Goal: Task Accomplishment & Management: Manage account settings

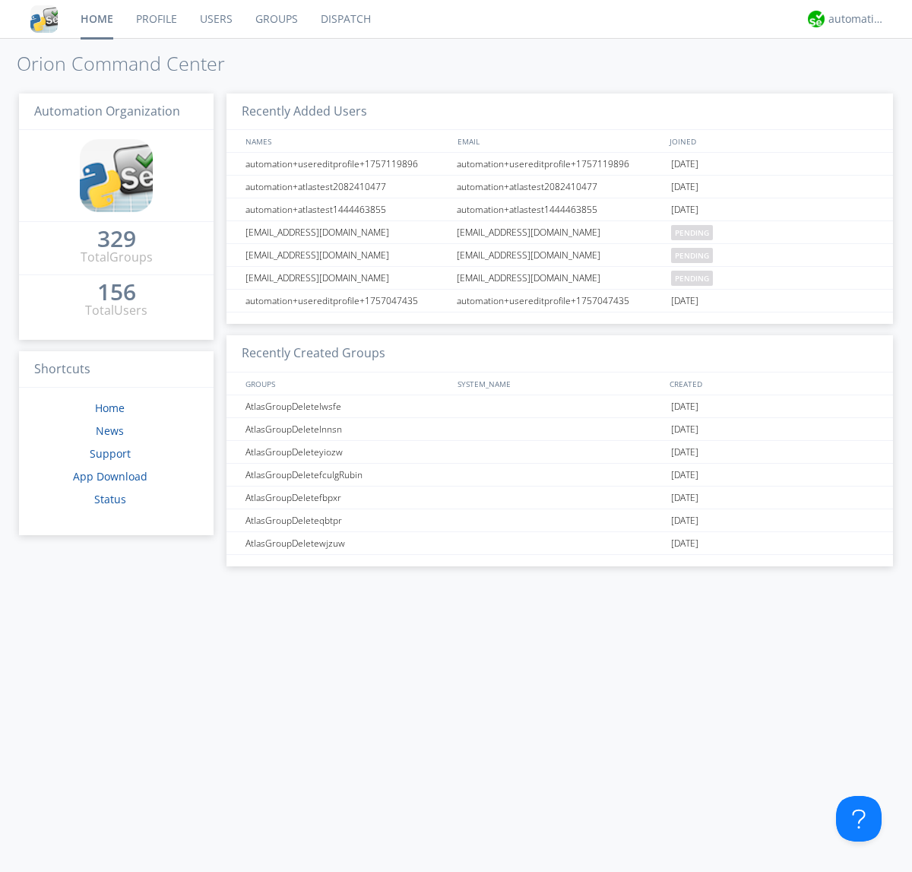
click at [215, 19] on link "Users" at bounding box center [217, 19] width 56 height 38
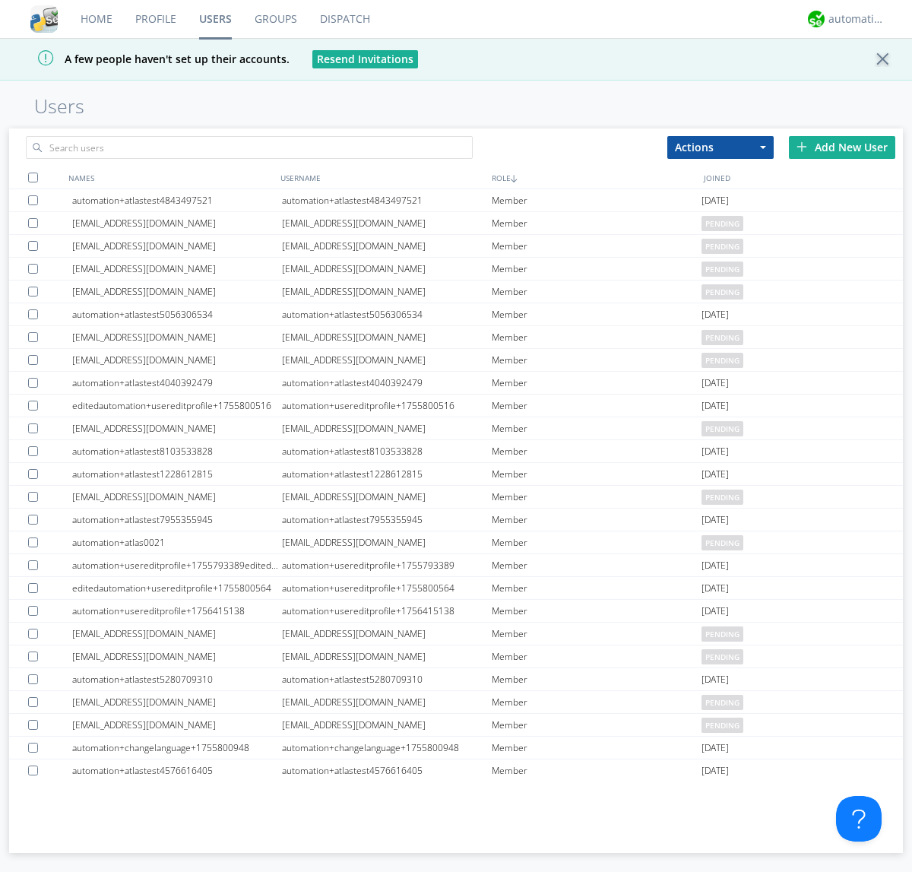
click at [842, 147] on div "Add New User" at bounding box center [842, 147] width 106 height 23
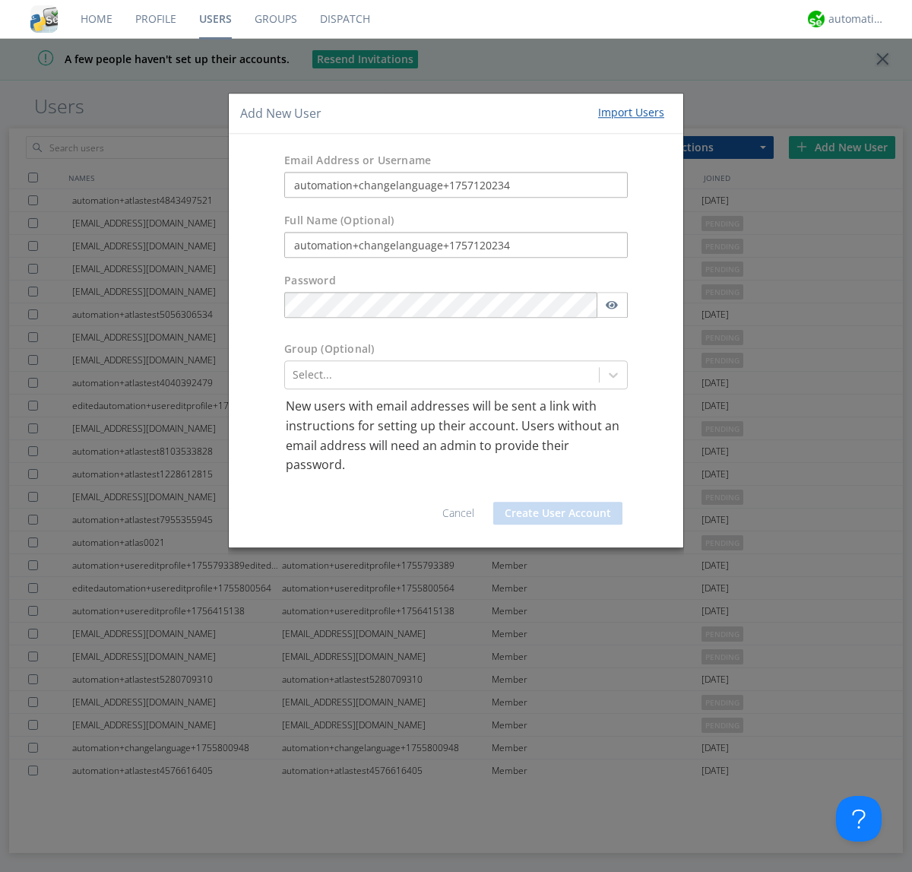
type input "automation+changelanguage+1757120234"
click at [558, 512] on button "Create User Account" at bounding box center [557, 513] width 129 height 23
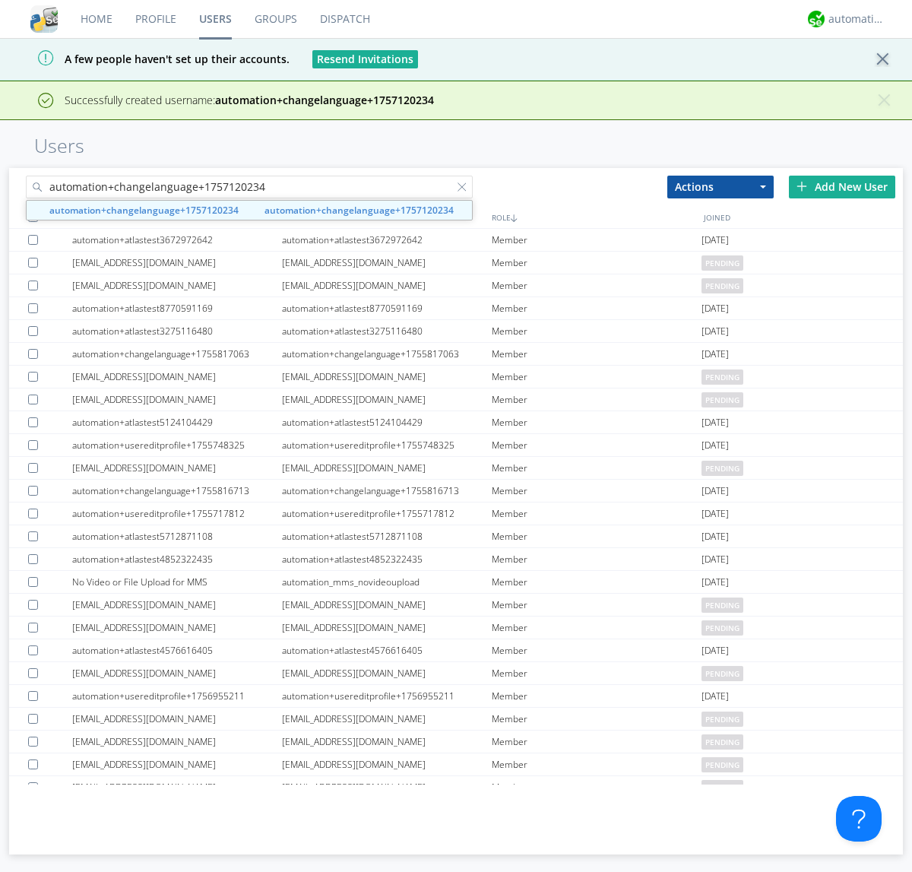
type input "automation+changelanguage+1757120234"
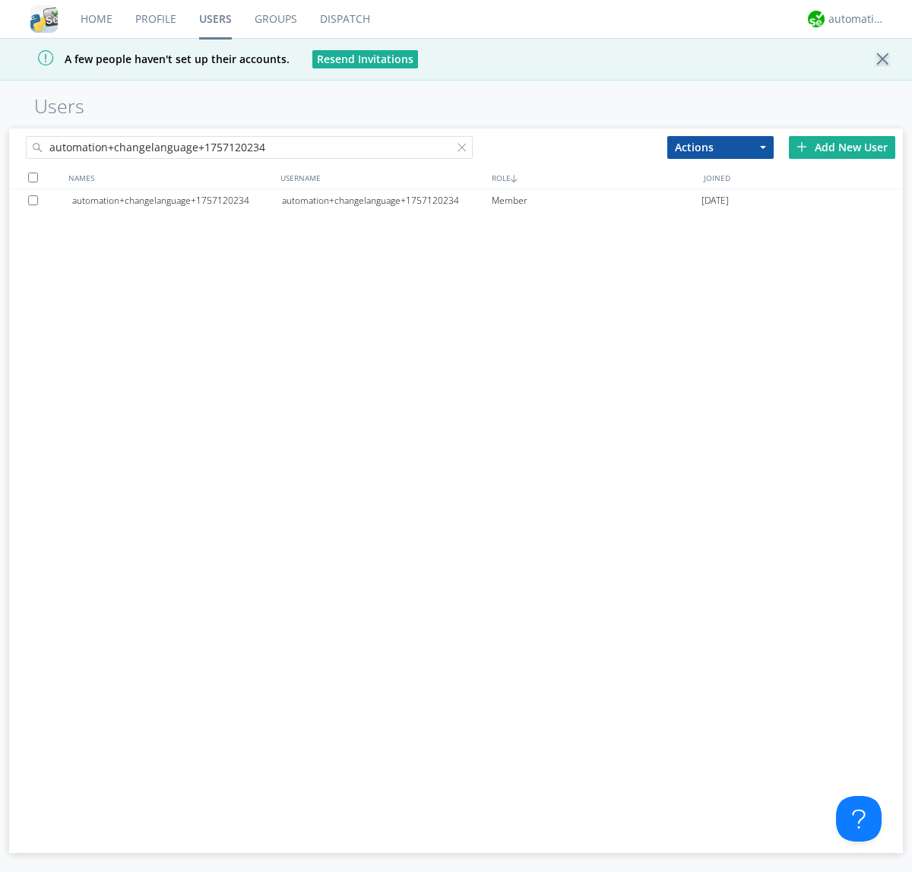
click at [386, 200] on div "automation+changelanguage+1757120234" at bounding box center [387, 200] width 210 height 23
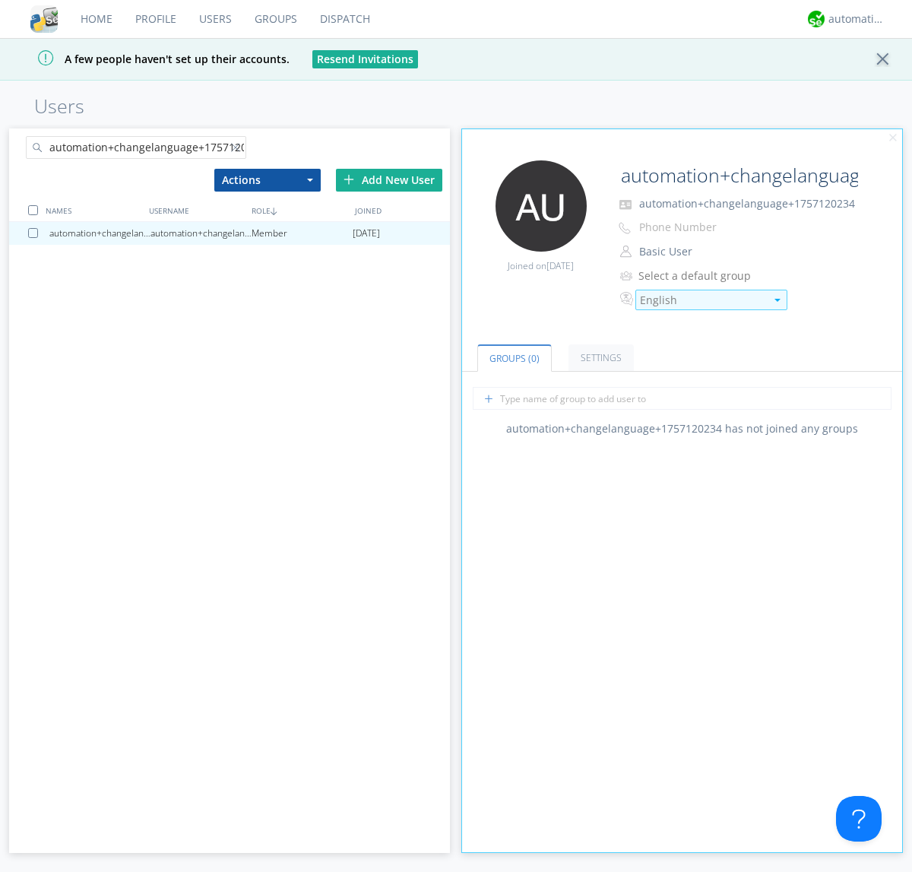
click at [703, 300] on div "English" at bounding box center [702, 300] width 125 height 15
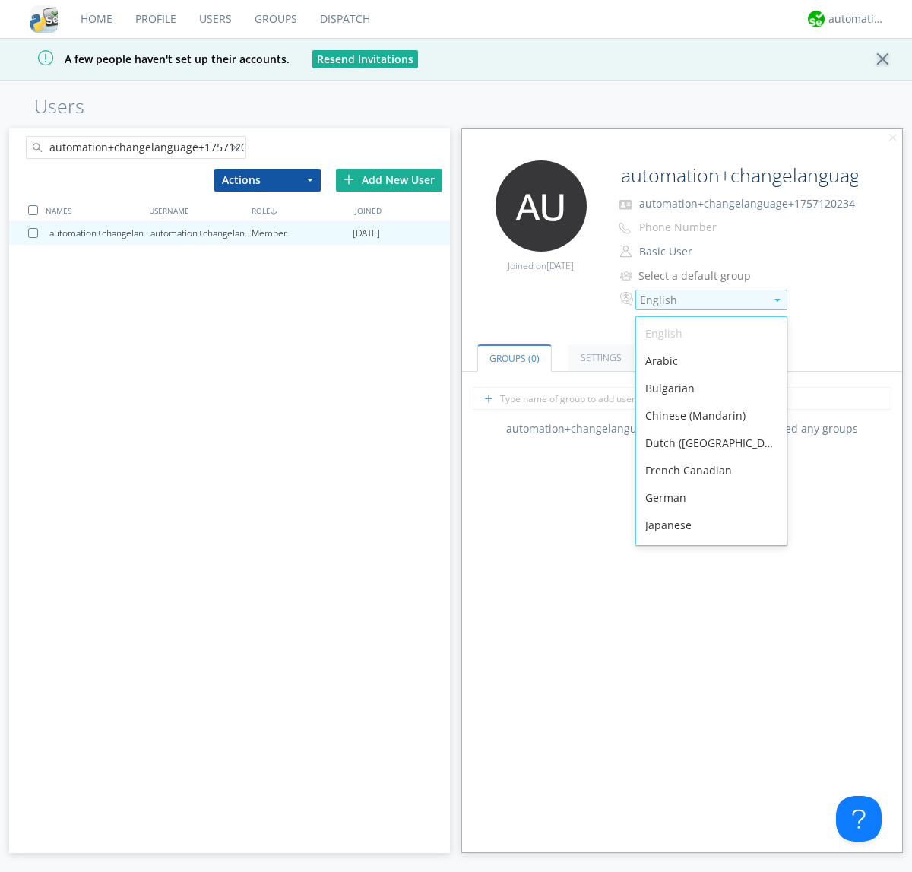
scroll to position [216, 0]
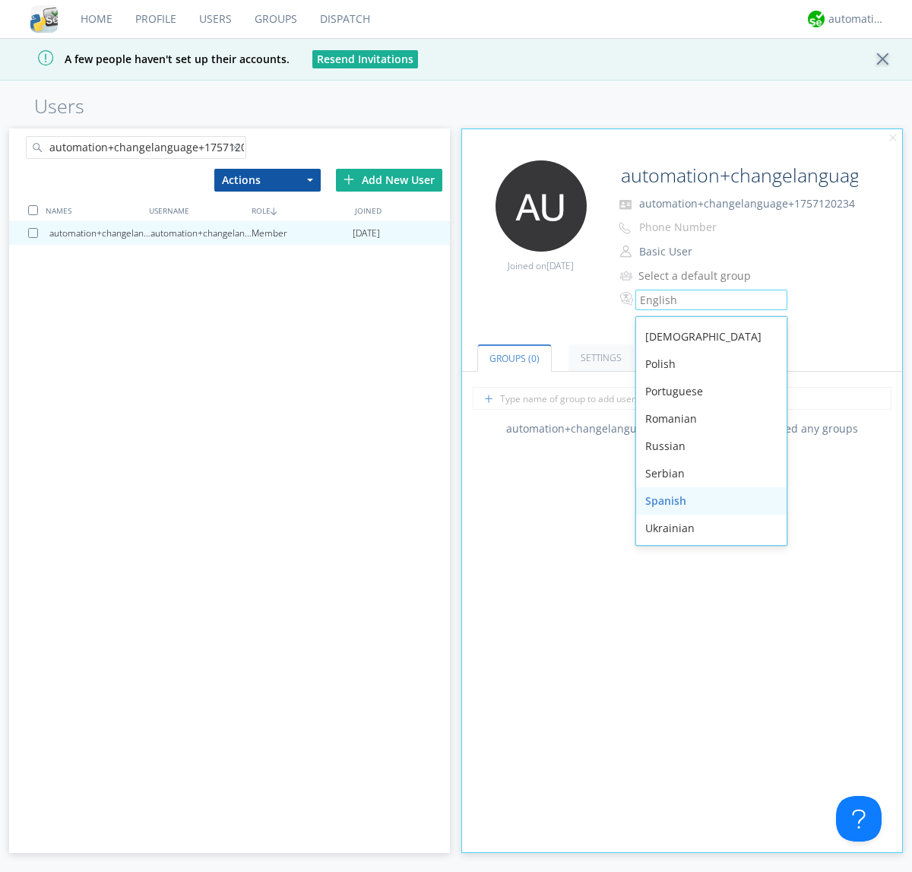
click at [708, 501] on div "Spanish" at bounding box center [711, 500] width 151 height 27
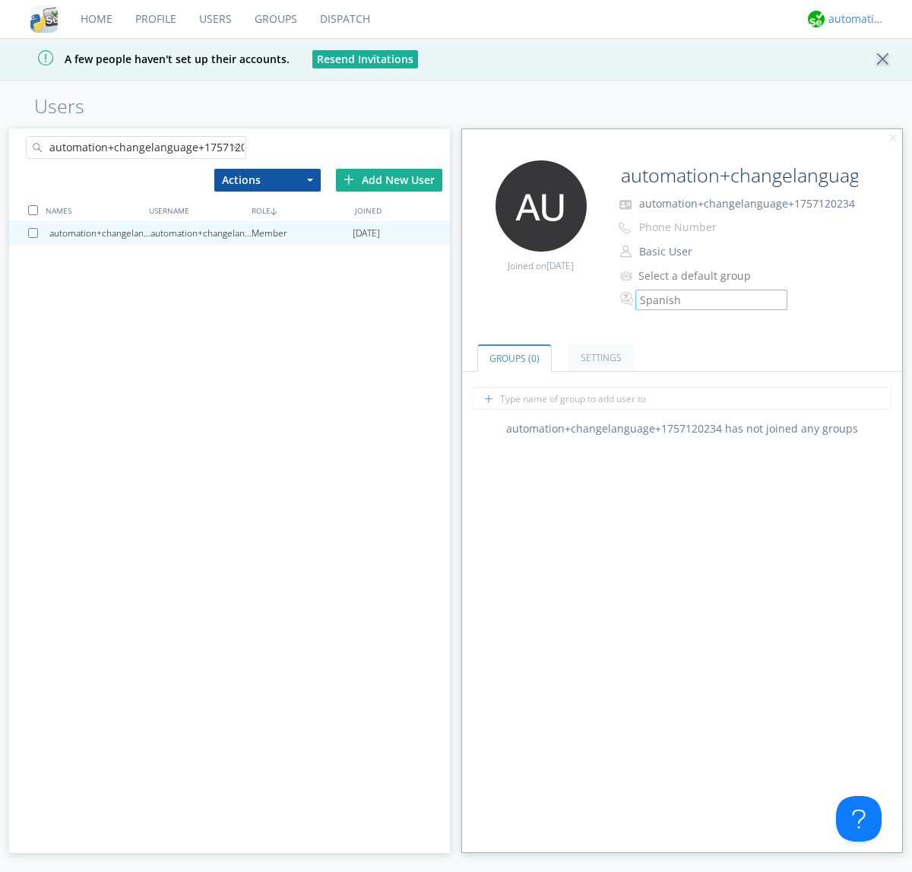
click at [853, 19] on div "automation+atlas" at bounding box center [857, 18] width 57 height 15
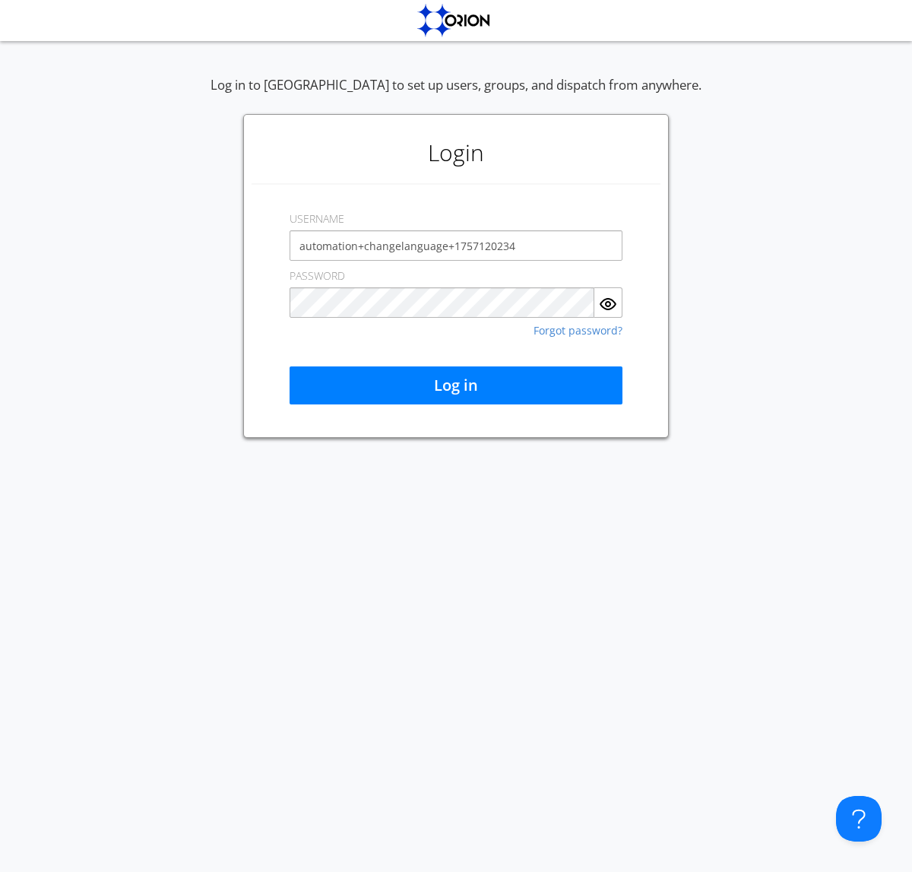
type input "automation+changelanguage+1757120234"
click at [456, 386] on button "Log in" at bounding box center [456, 385] width 333 height 38
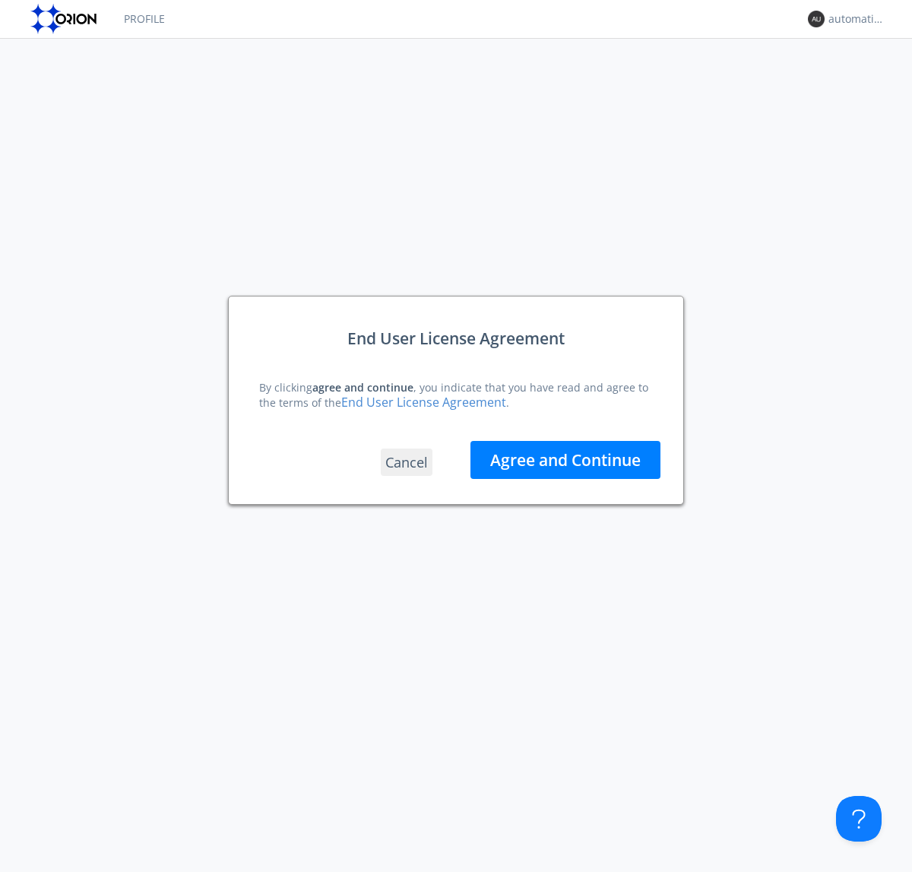
click at [566, 459] on button "Agree and Continue" at bounding box center [566, 460] width 190 height 38
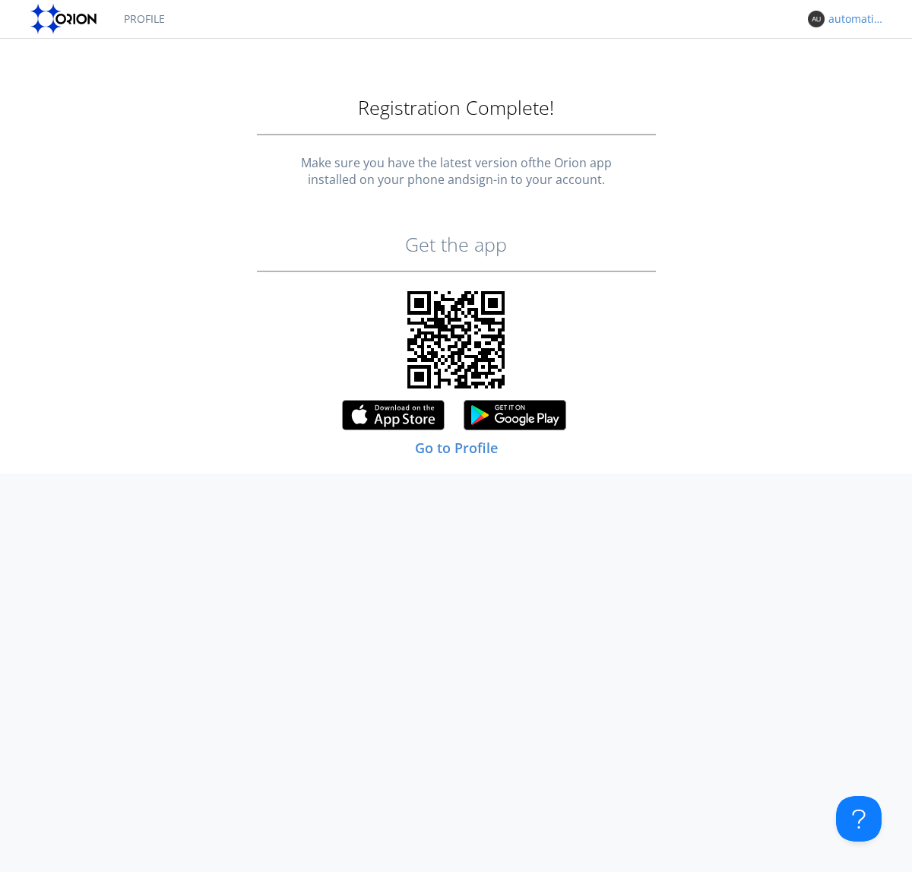
click at [144, 19] on link "Profile" at bounding box center [145, 19] width 64 height 38
click at [853, 19] on div "automation+changelanguage+1757120234" at bounding box center [857, 18] width 57 height 15
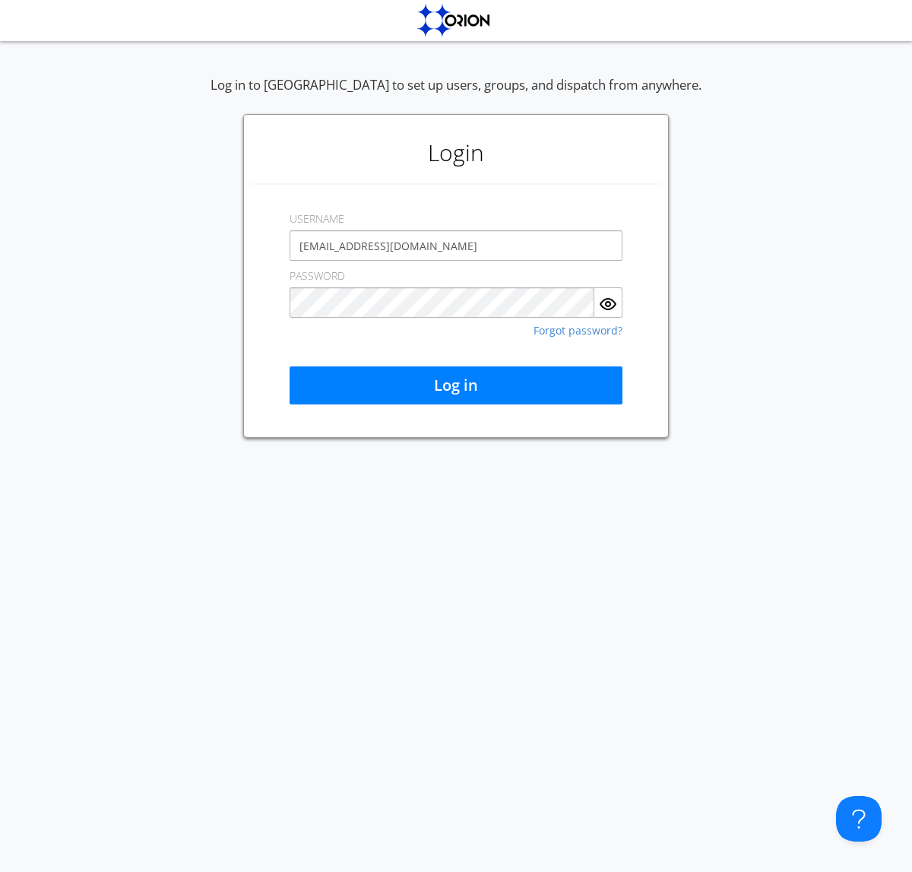
type input "[EMAIL_ADDRESS][DOMAIN_NAME]"
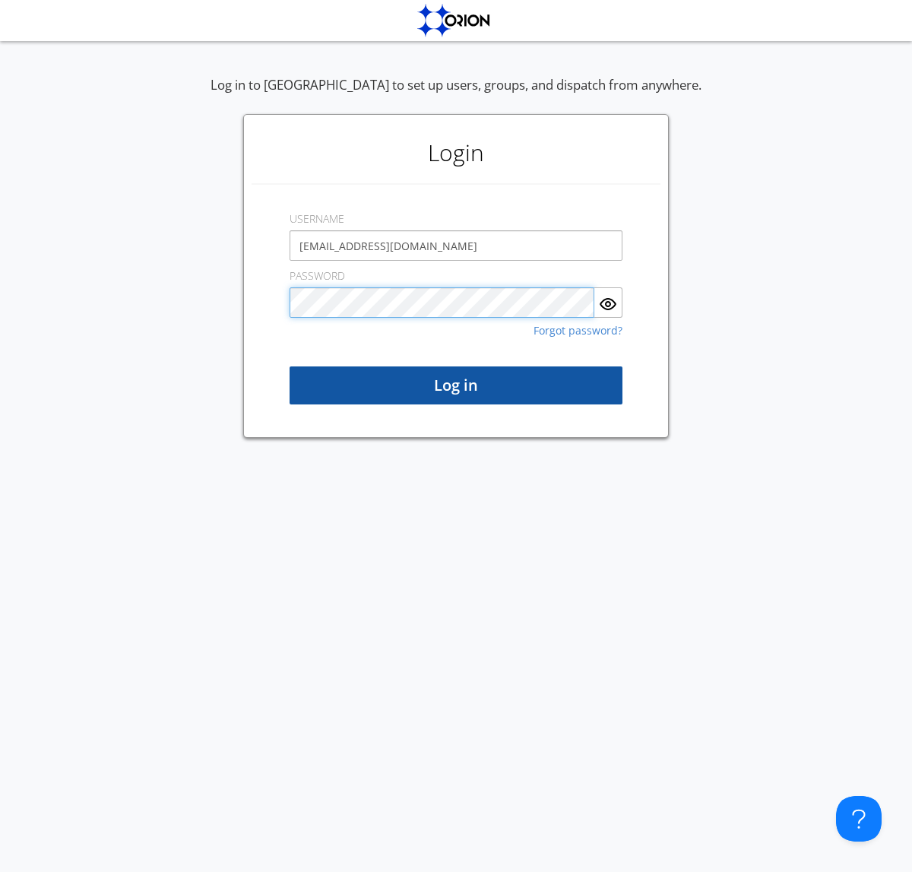
click at [456, 386] on button "Log in" at bounding box center [456, 385] width 333 height 38
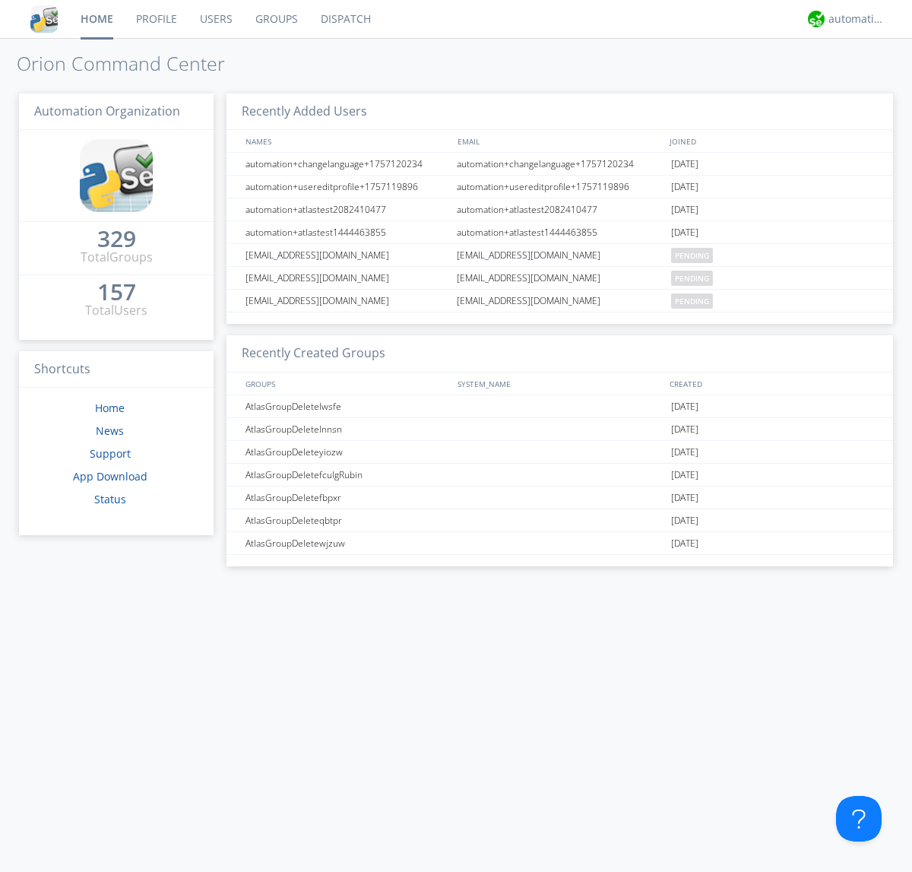
click at [215, 19] on link "Users" at bounding box center [217, 19] width 56 height 38
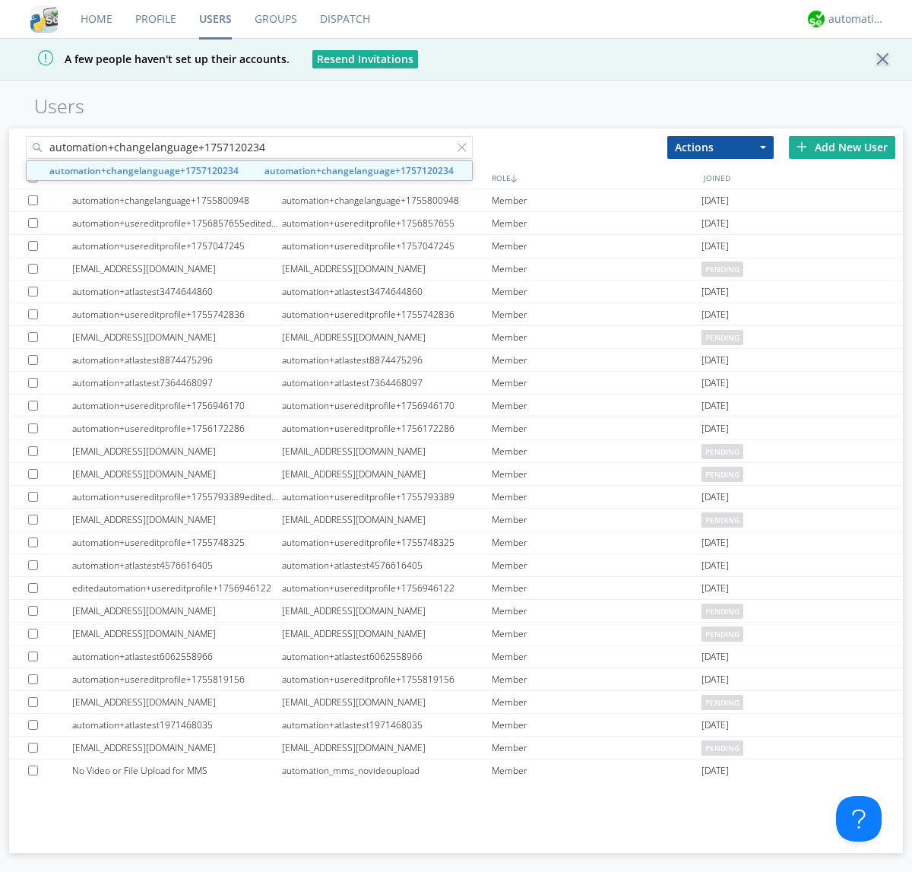
type input "automation+changelanguage+1757120234"
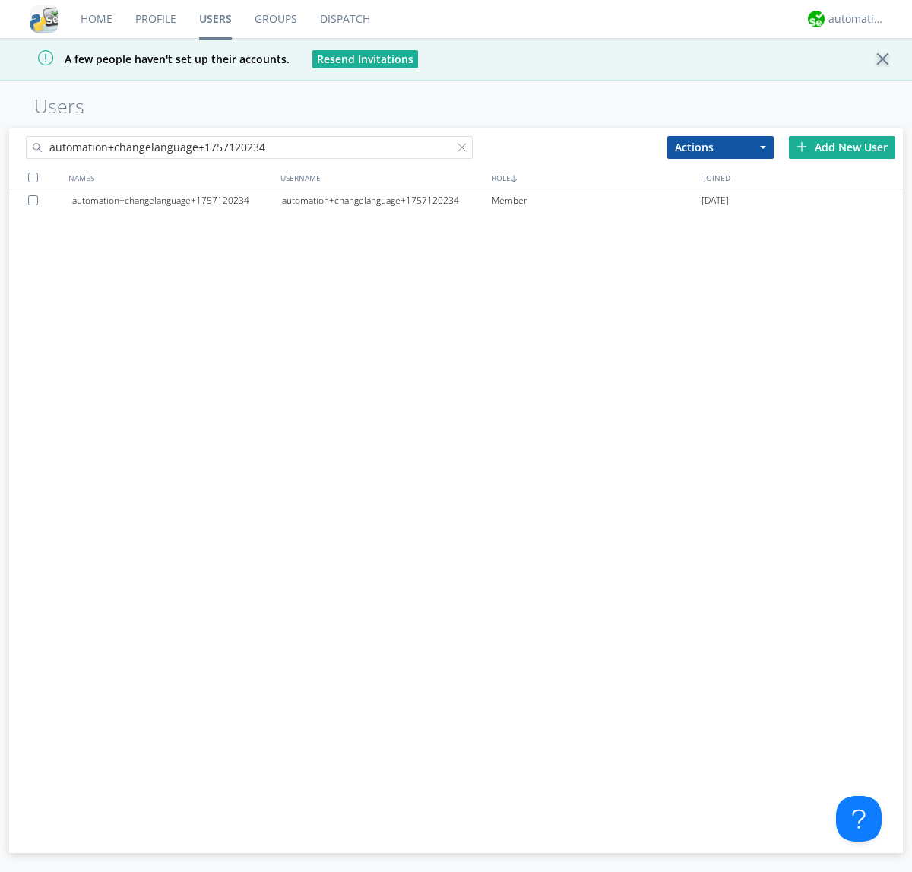
click at [36, 200] on div at bounding box center [35, 200] width 15 height 10
click at [721, 147] on button "Actions" at bounding box center [721, 147] width 106 height 23
click at [0, 0] on link "Delete User" at bounding box center [0, 0] width 0 height 0
